Goal: Task Accomplishment & Management: Manage account settings

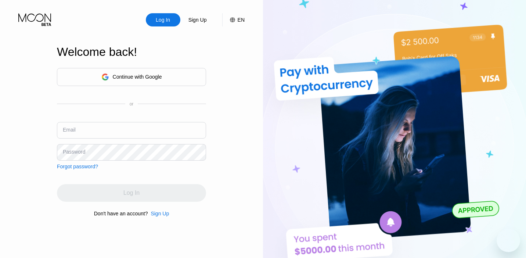
click at [133, 135] on input "text" at bounding box center [131, 130] width 149 height 17
type input "[EMAIL_ADDRESS][DOMAIN_NAME]"
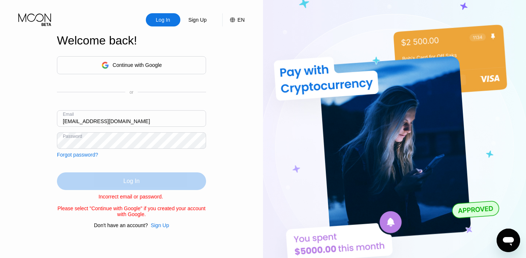
click at [91, 179] on div "Log In" at bounding box center [131, 181] width 149 height 18
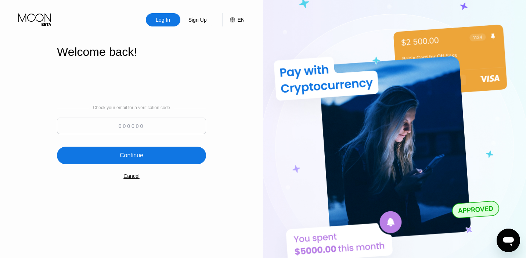
click at [133, 128] on input at bounding box center [131, 126] width 149 height 17
paste input "248442"
type input "248442"
click at [122, 153] on div "Continue" at bounding box center [132, 155] width 24 height 7
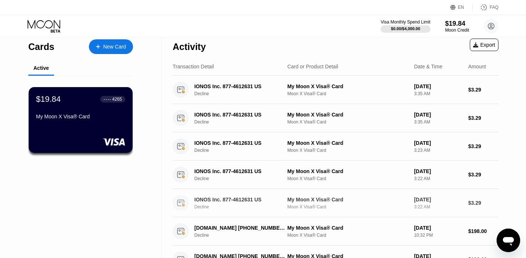
scroll to position [1, 0]
